Goal: Navigation & Orientation: Find specific page/section

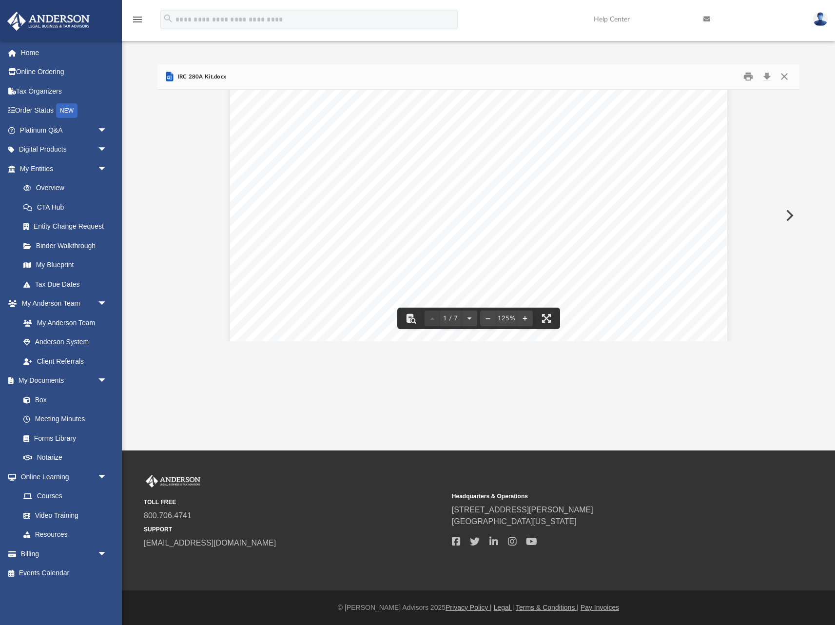
scroll to position [128, 0]
click at [76, 337] on link "Anderson System" at bounding box center [68, 341] width 108 height 19
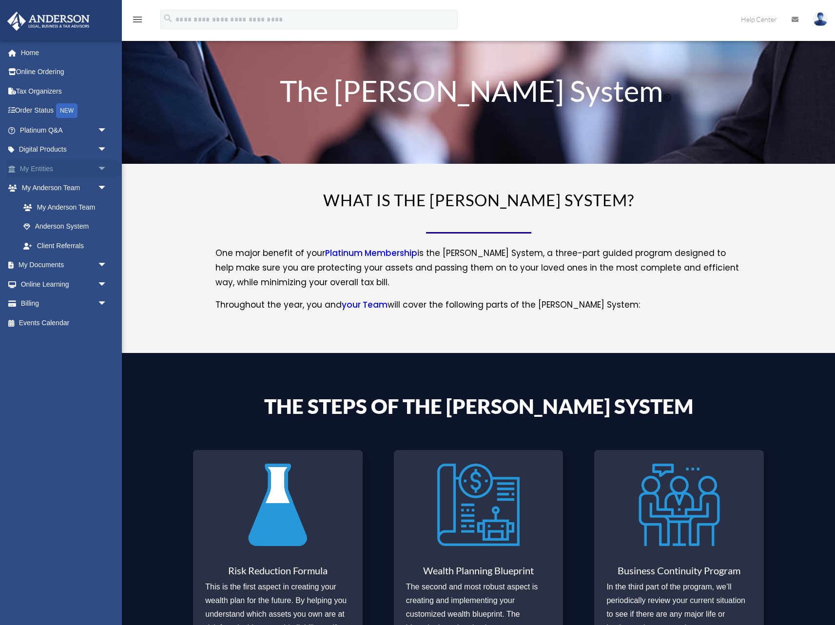
click at [35, 167] on link "My Entities arrow_drop_down" at bounding box center [64, 168] width 115 height 19
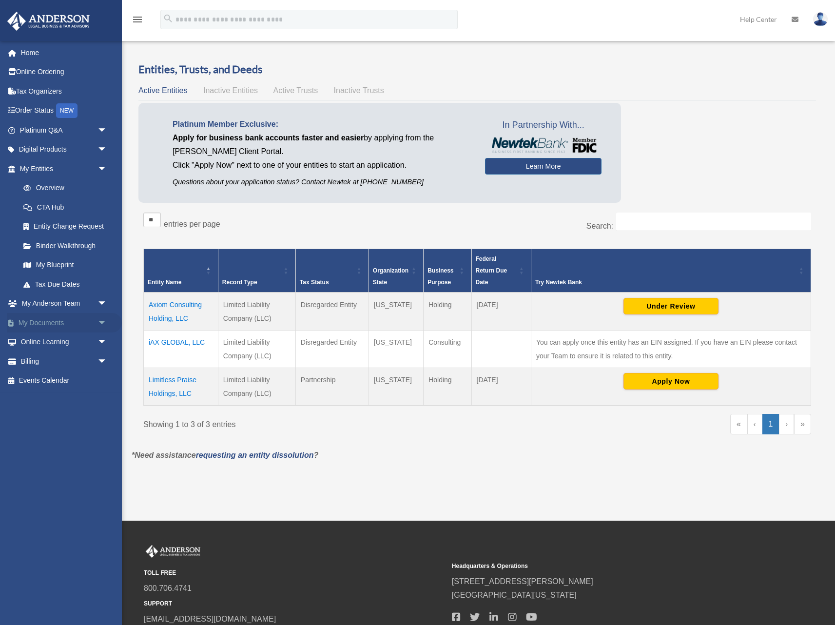
click at [102, 318] on span "arrow_drop_down" at bounding box center [106, 323] width 19 height 20
click at [54, 399] on link "Notarize" at bounding box center [68, 399] width 108 height 19
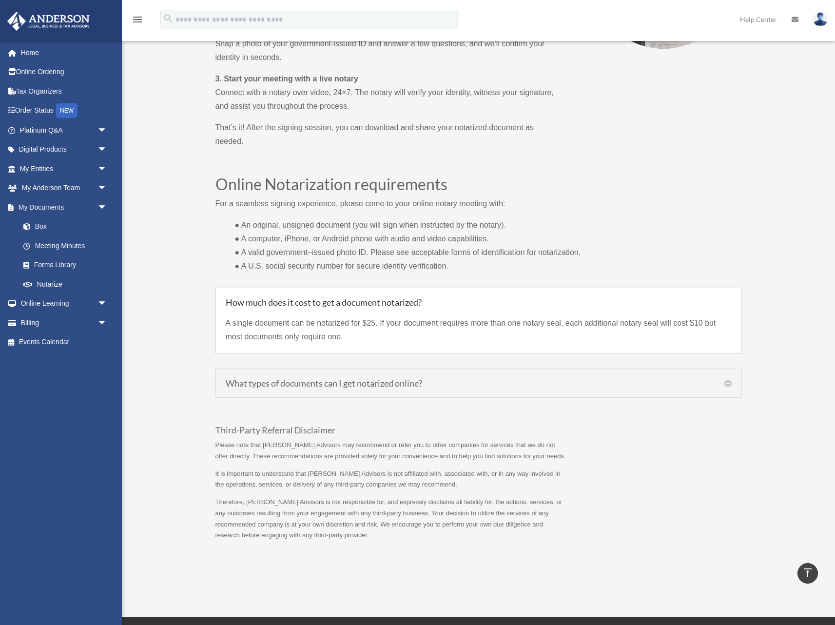
scroll to position [605, 0]
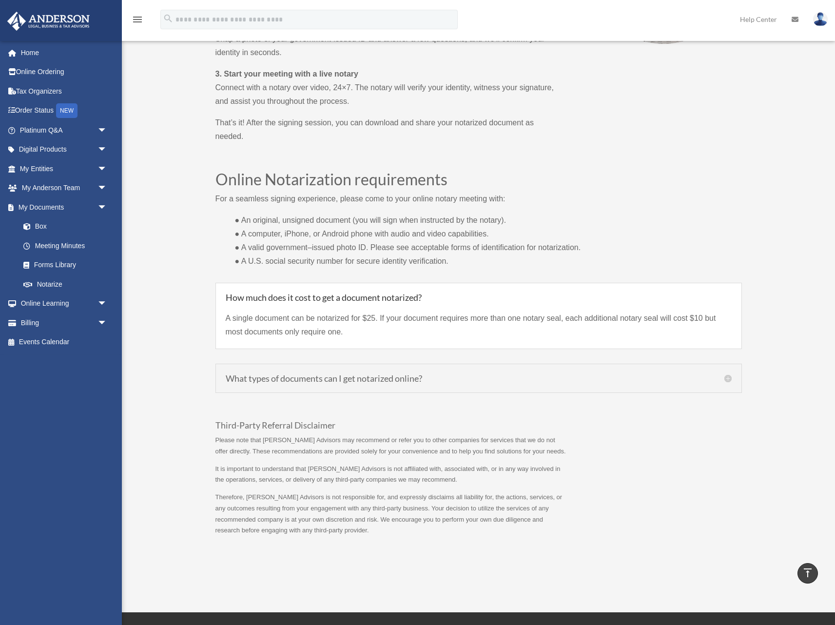
click at [729, 378] on h5 "What types of documents can I get notarized online?" at bounding box center [479, 378] width 506 height 9
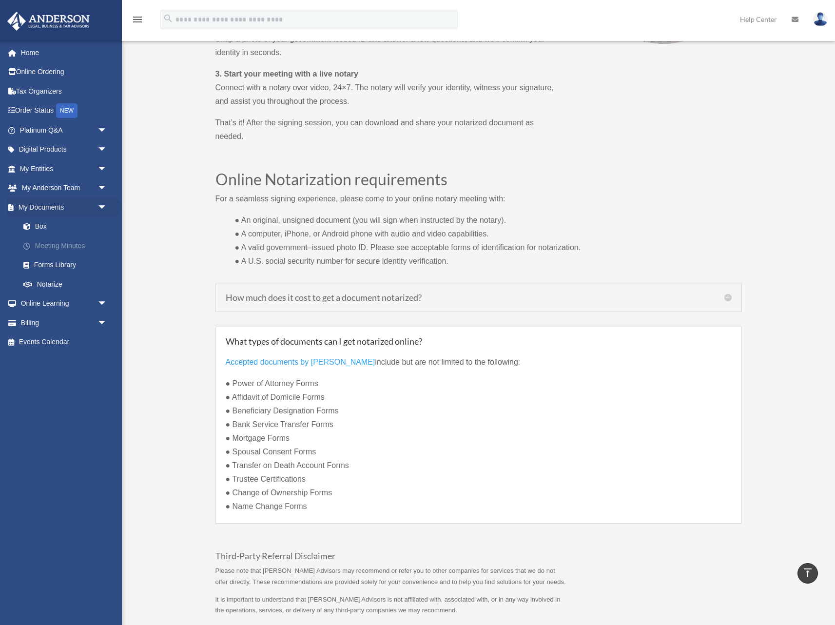
click at [58, 247] on link "Meeting Minutes" at bounding box center [68, 245] width 108 height 19
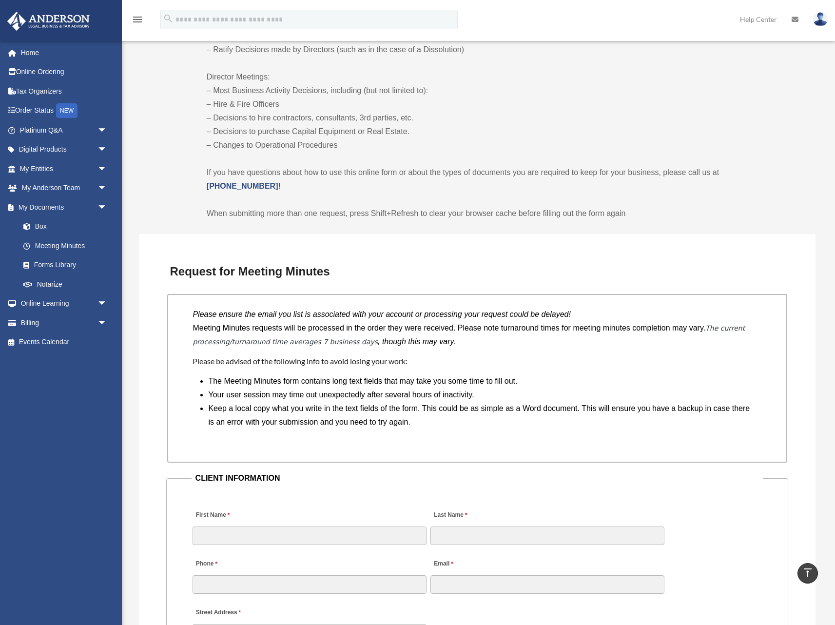
scroll to position [562, 0]
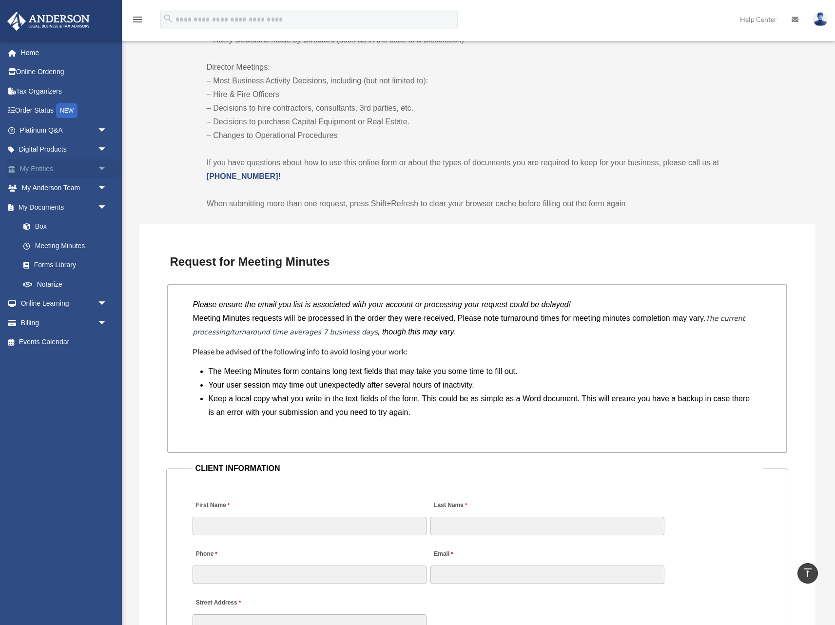
click at [105, 165] on span "arrow_drop_down" at bounding box center [106, 169] width 19 height 20
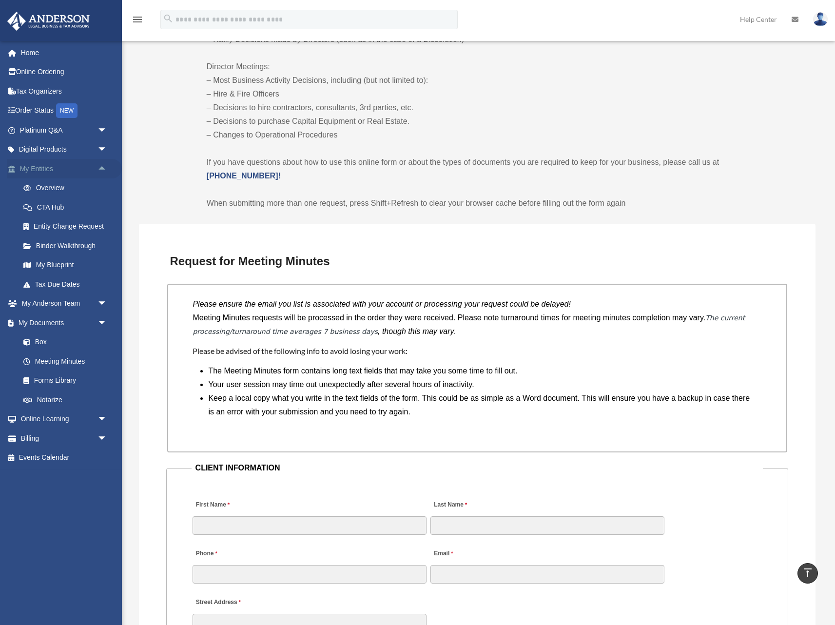
scroll to position [563, 0]
click at [62, 203] on link "CTA Hub" at bounding box center [68, 206] width 108 height 19
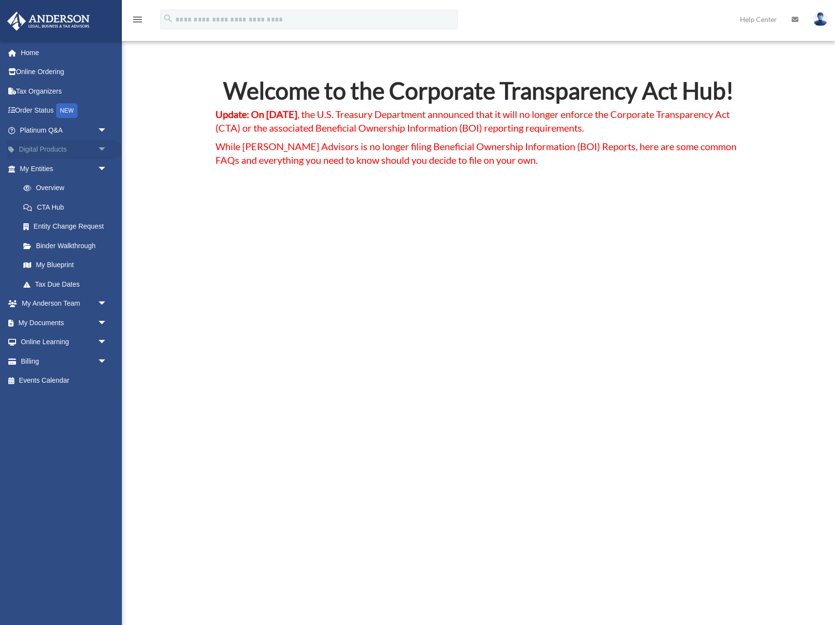
click at [105, 149] on span "arrow_drop_down" at bounding box center [106, 150] width 19 height 20
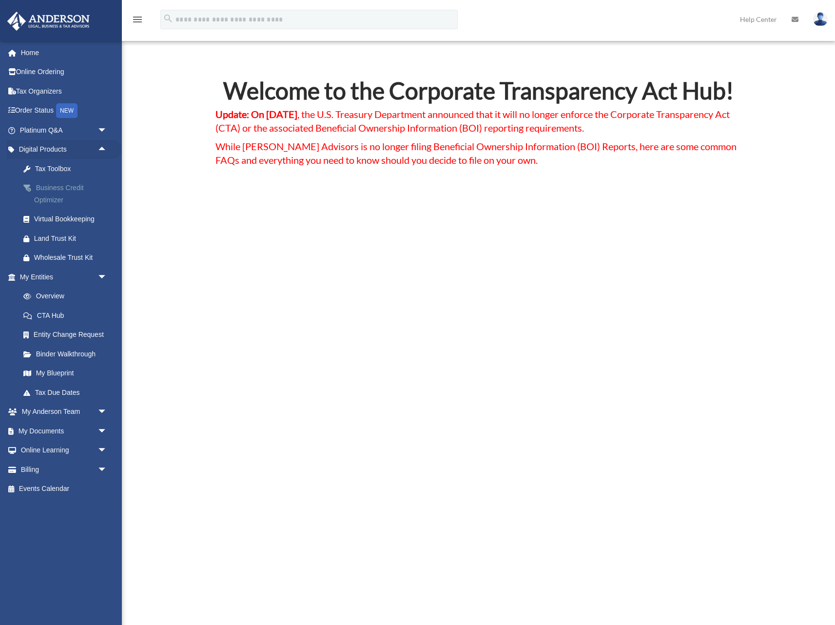
click at [56, 186] on div "Business Credit Optimizer" at bounding box center [72, 194] width 76 height 24
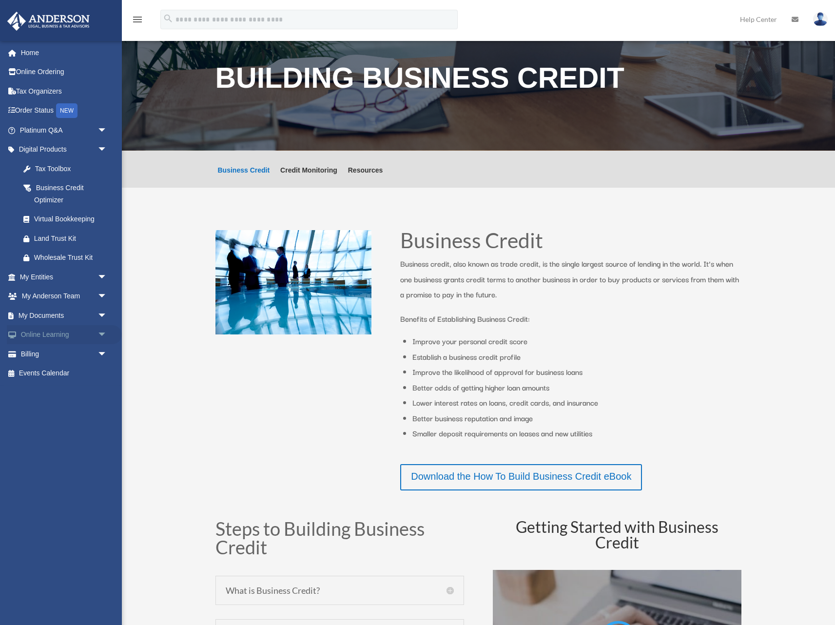
click at [61, 335] on link "Online Learning arrow_drop_down" at bounding box center [64, 334] width 115 height 19
